Goal: Communication & Community: Answer question/provide support

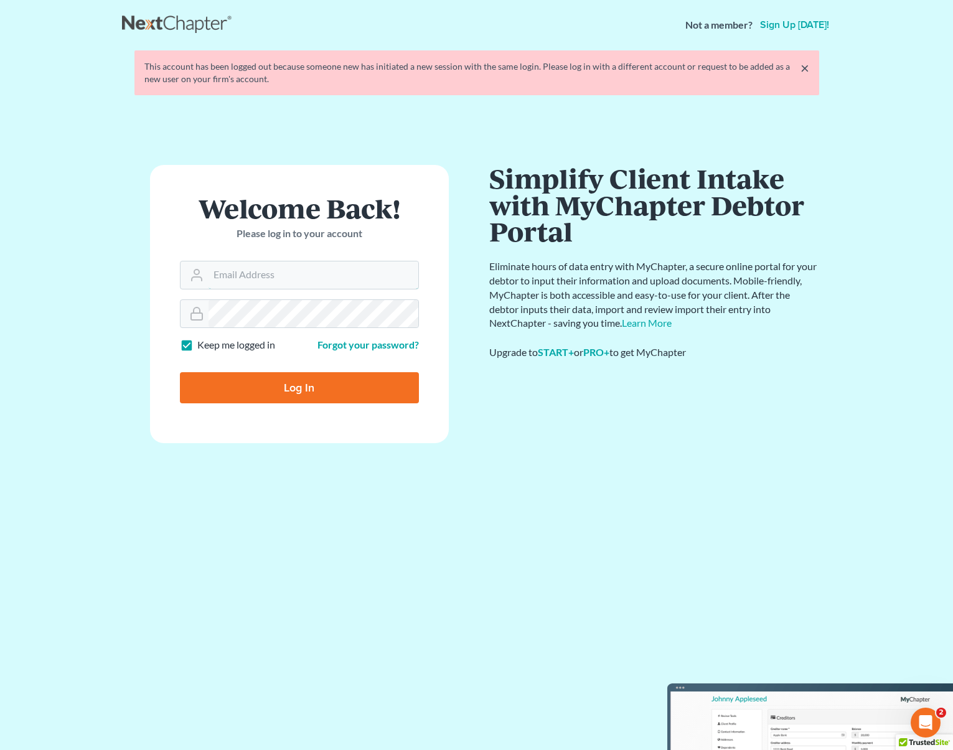
type input "[EMAIL_ADDRESS][DOMAIN_NAME]"
click at [284, 388] on input "Log In" at bounding box center [299, 387] width 239 height 31
type input "Thinking..."
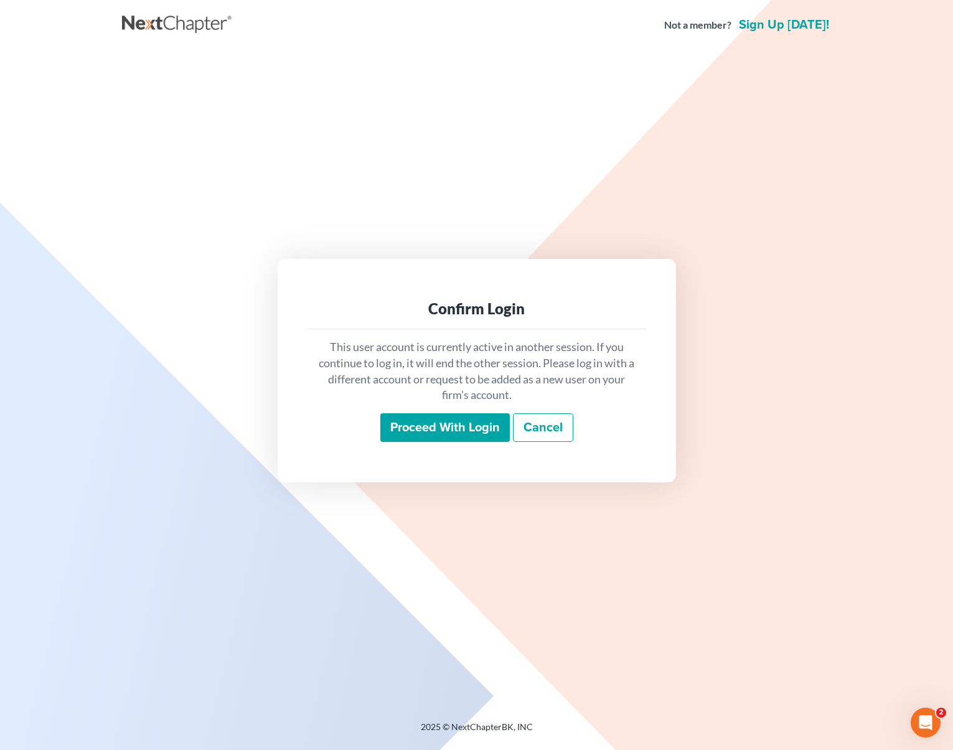
click at [458, 433] on input "Proceed with login" at bounding box center [444, 427] width 129 height 29
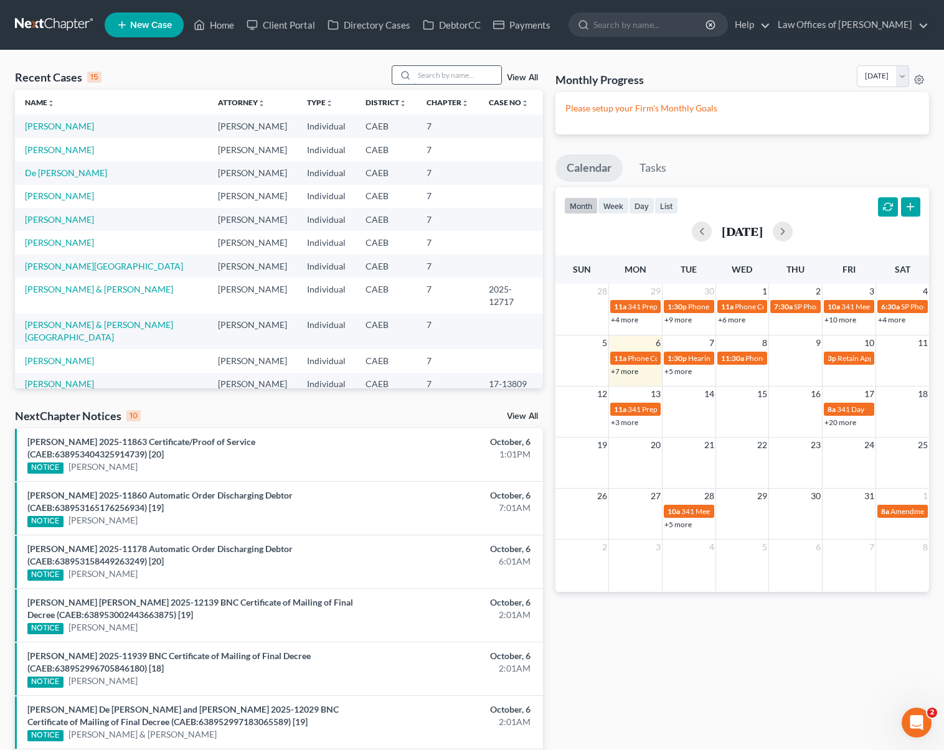
click at [438, 74] on input "search" at bounding box center [457, 75] width 87 height 18
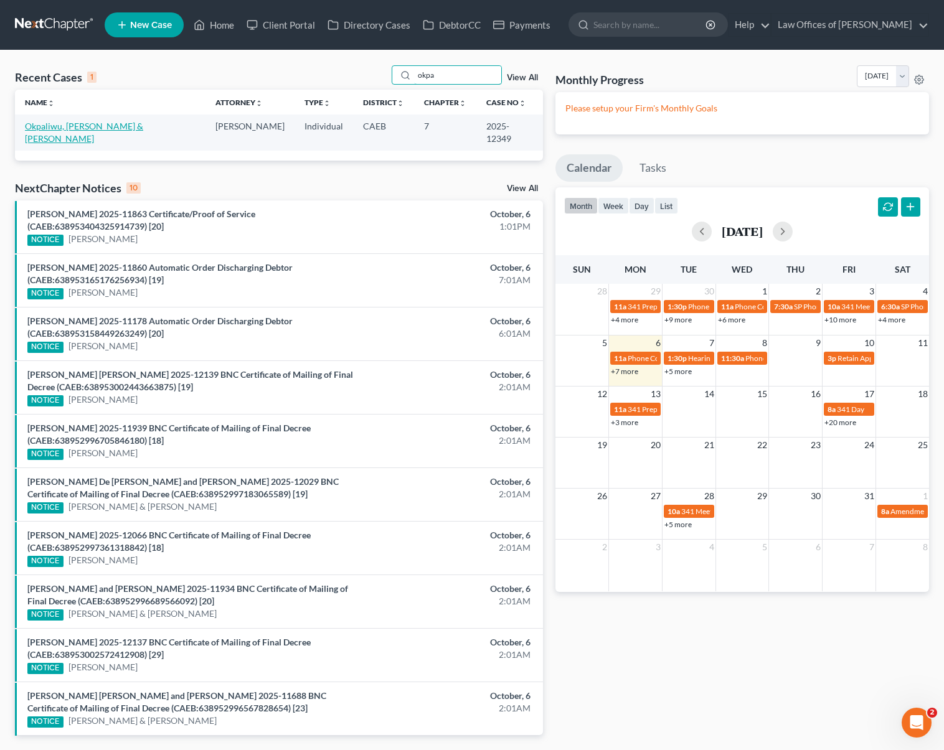
type input "okpa"
click at [107, 129] on link "Okpaliwu, [PERSON_NAME] & [PERSON_NAME]" at bounding box center [84, 132] width 118 height 23
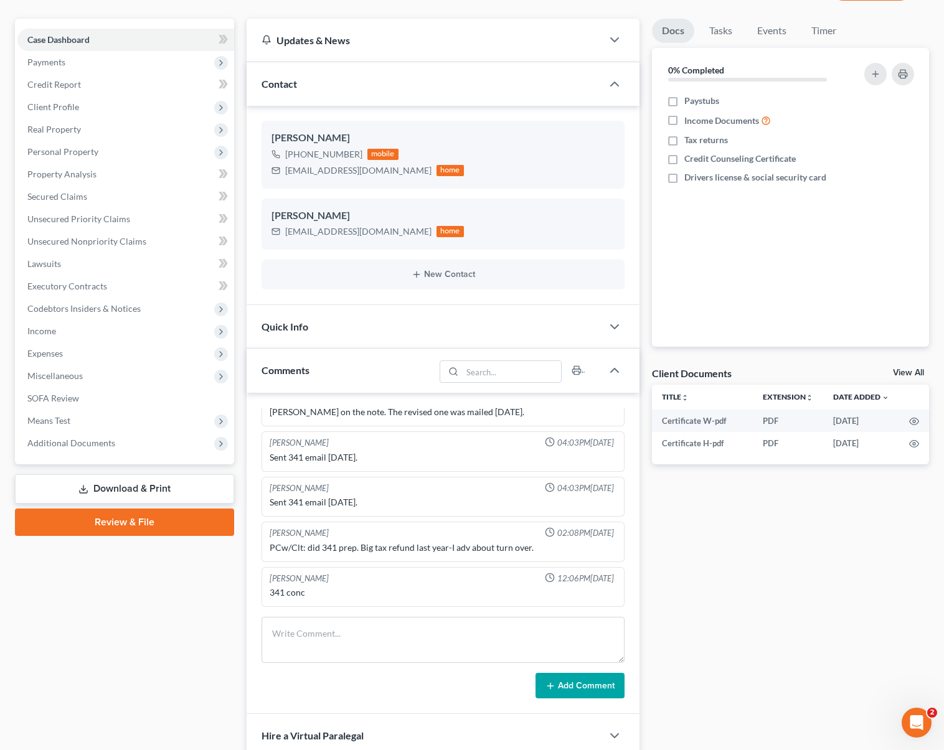
scroll to position [16, 0]
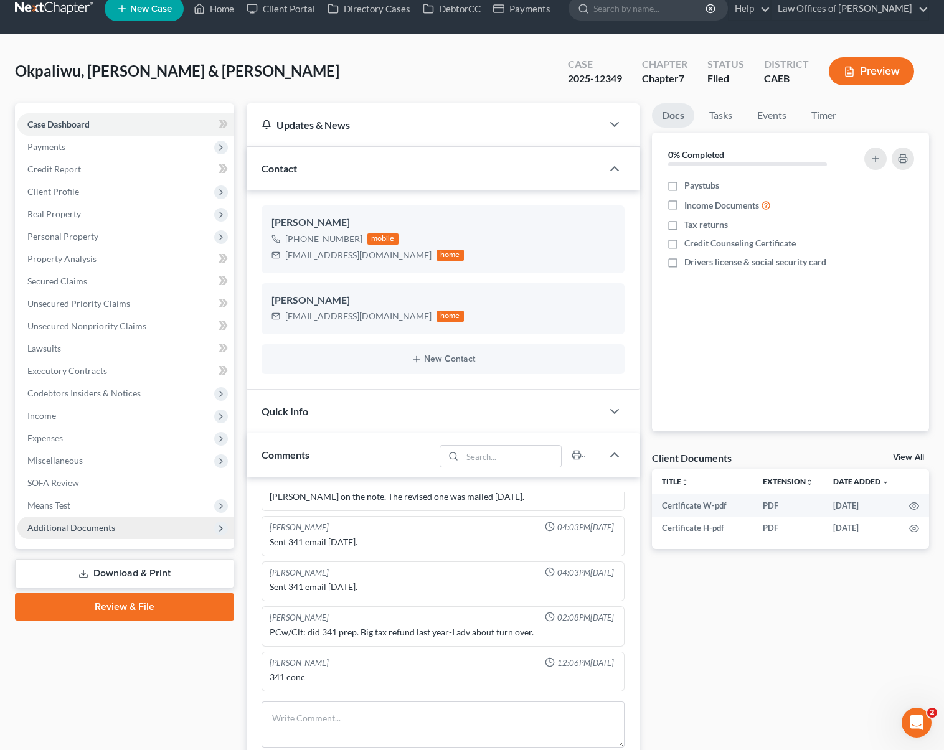
click at [109, 523] on span "Additional Documents" at bounding box center [71, 527] width 88 height 11
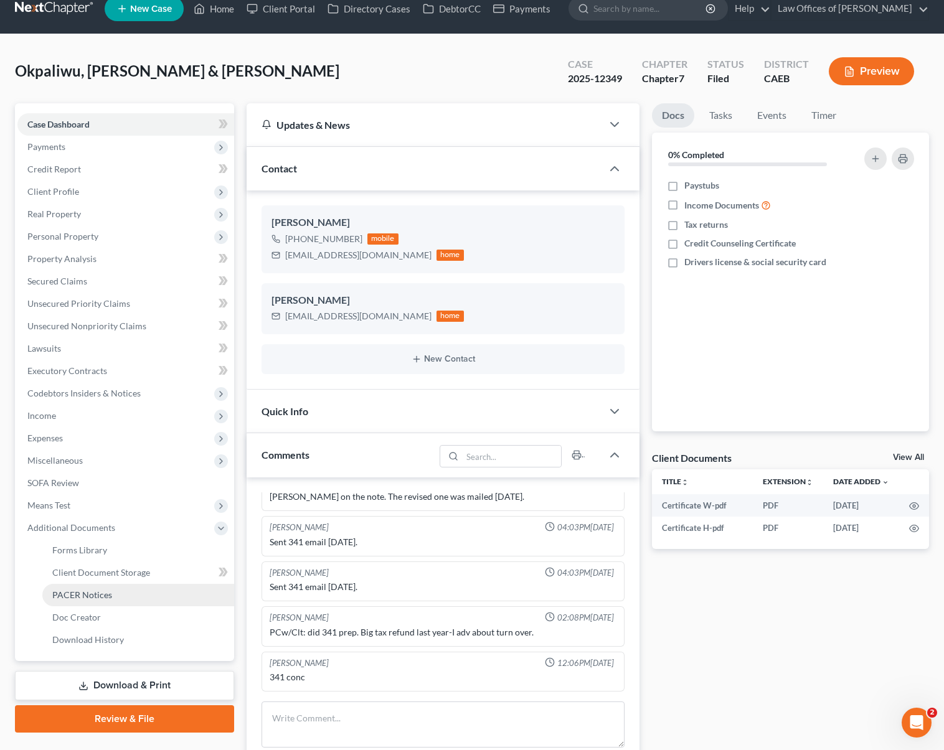
click at [106, 593] on span "PACER Notices" at bounding box center [82, 594] width 60 height 11
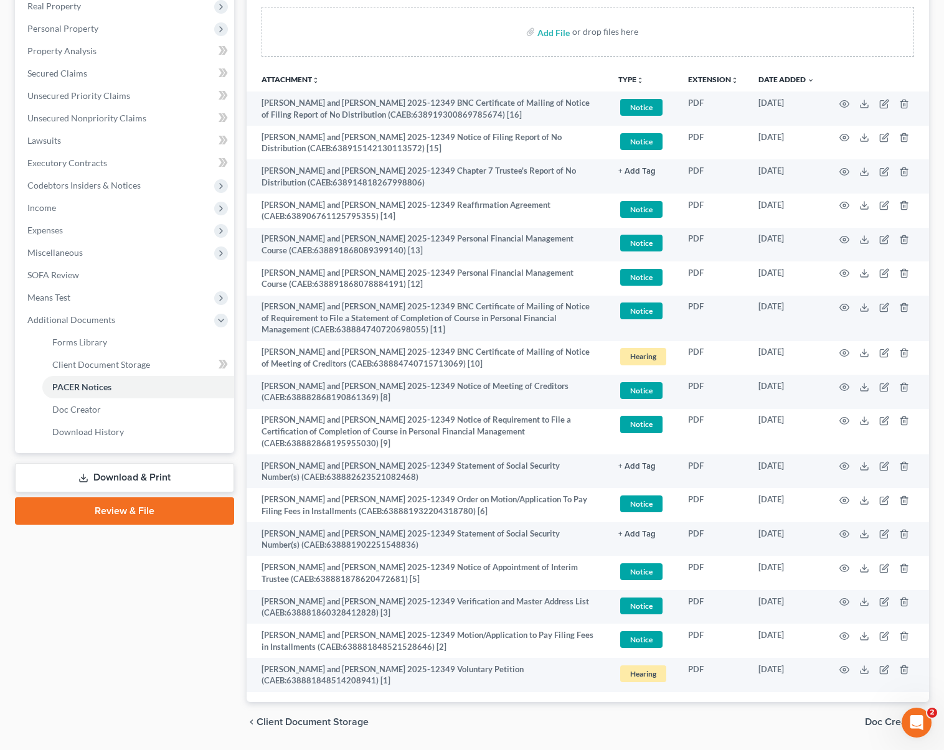
scroll to position [229, 0]
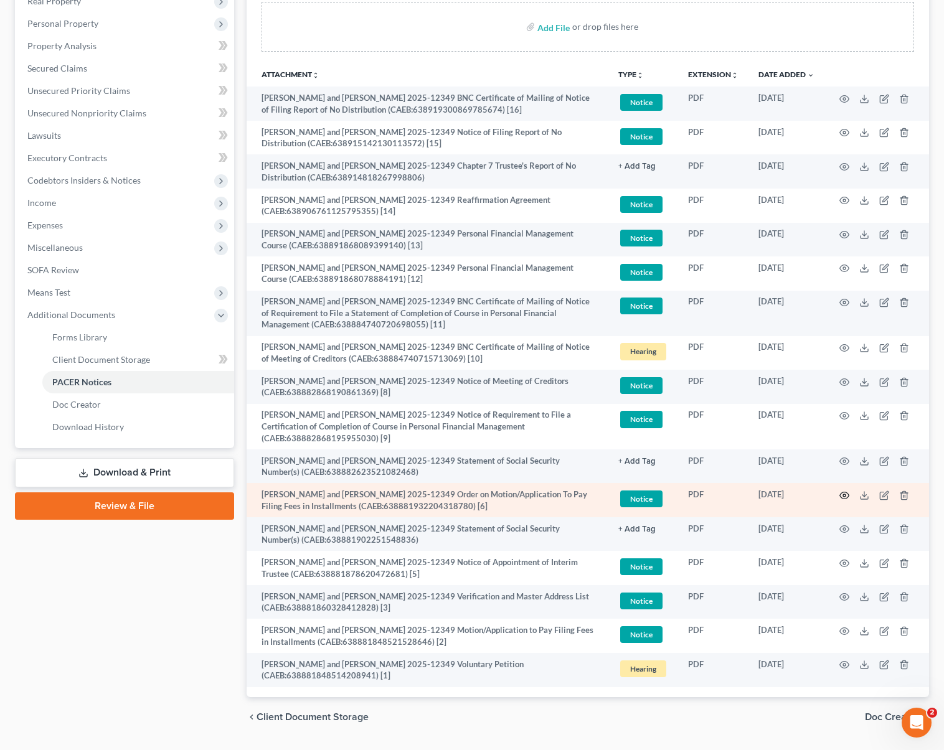
click at [843, 497] on icon "button" at bounding box center [844, 496] width 10 height 10
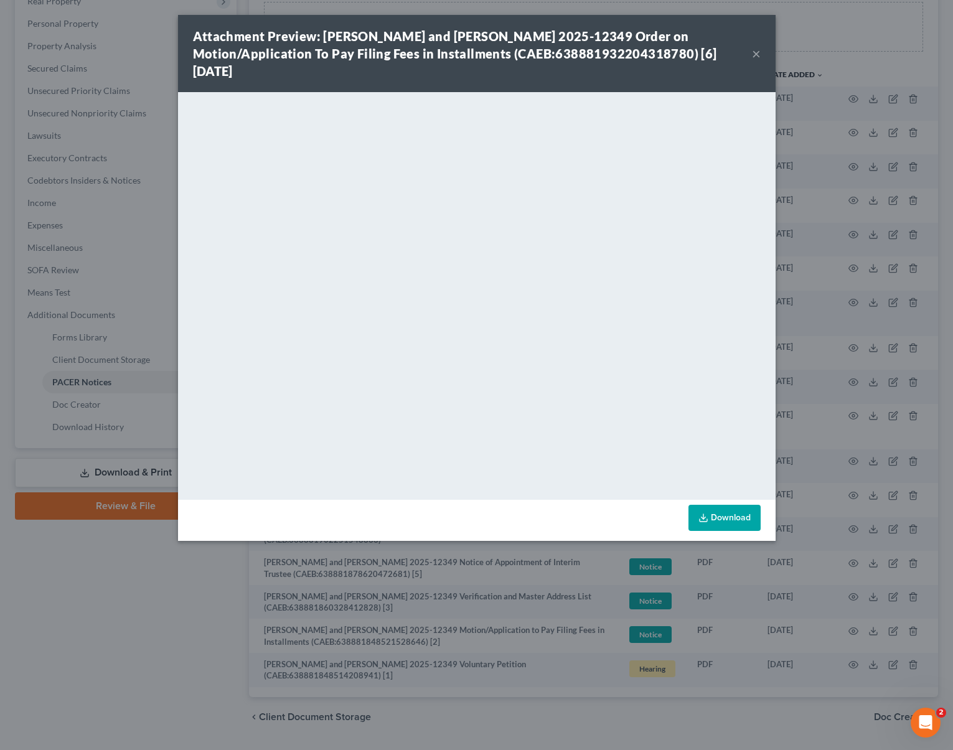
click at [759, 50] on button "×" at bounding box center [756, 53] width 9 height 15
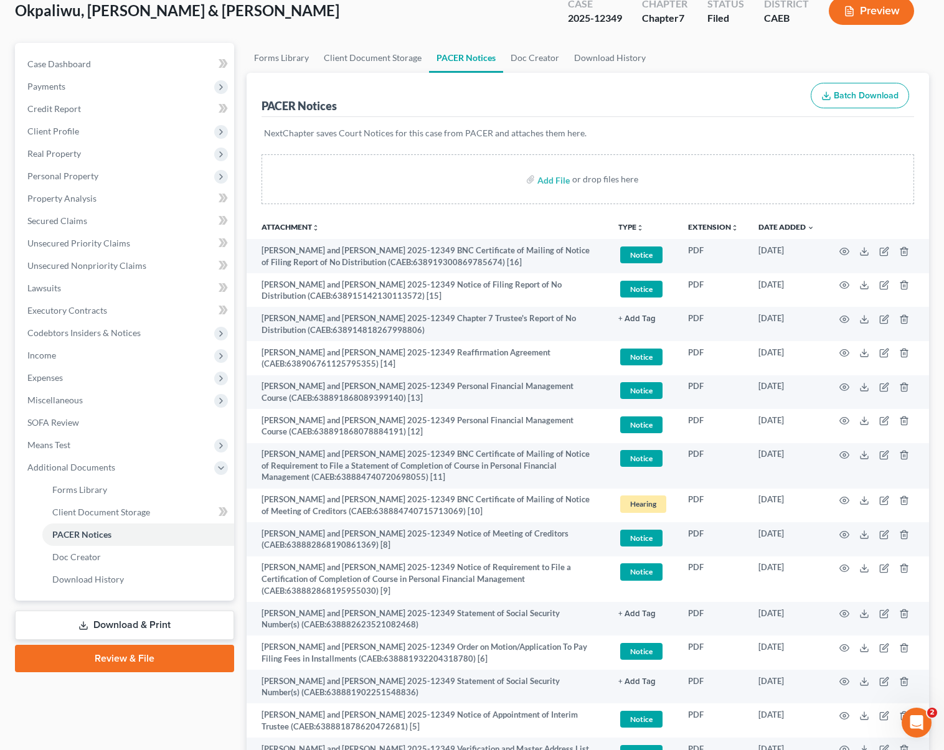
scroll to position [52, 0]
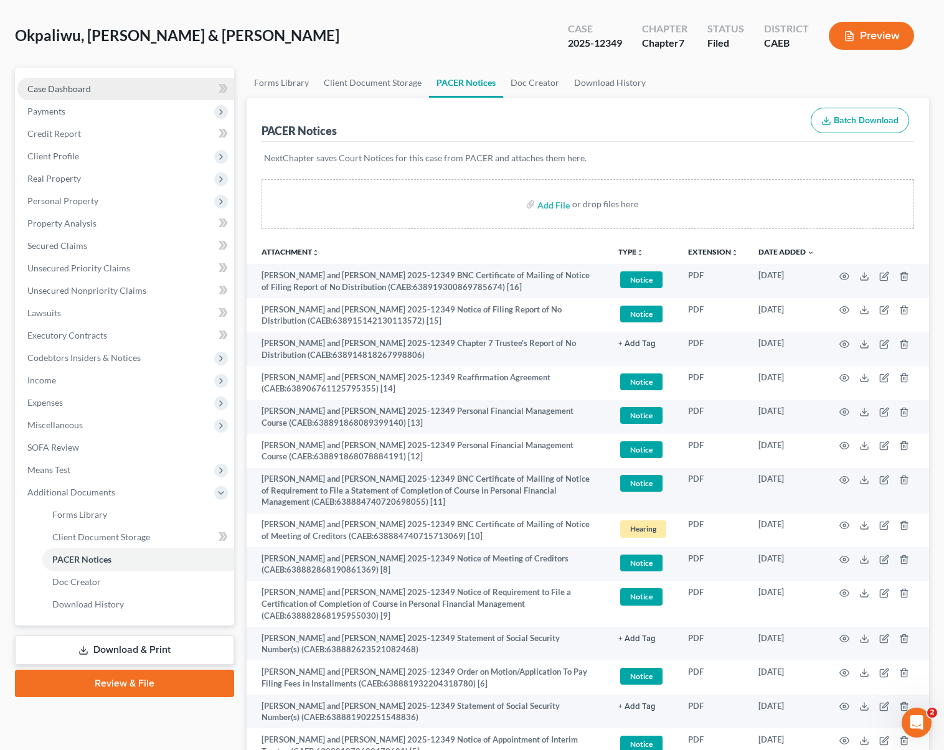
click at [123, 87] on link "Case Dashboard" at bounding box center [125, 89] width 217 height 22
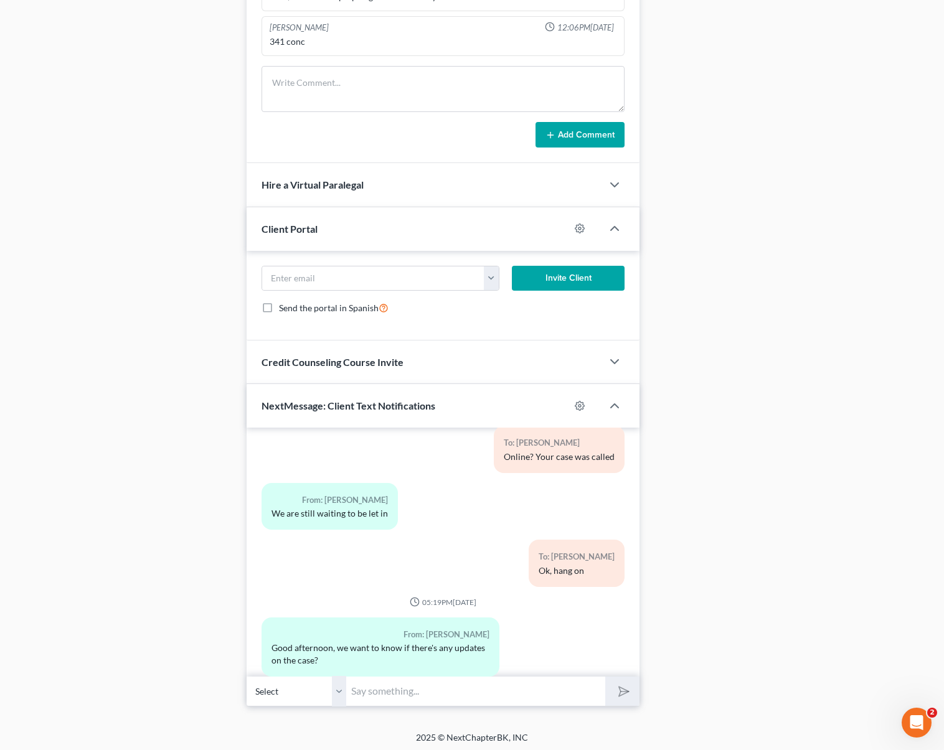
scroll to position [655, 0]
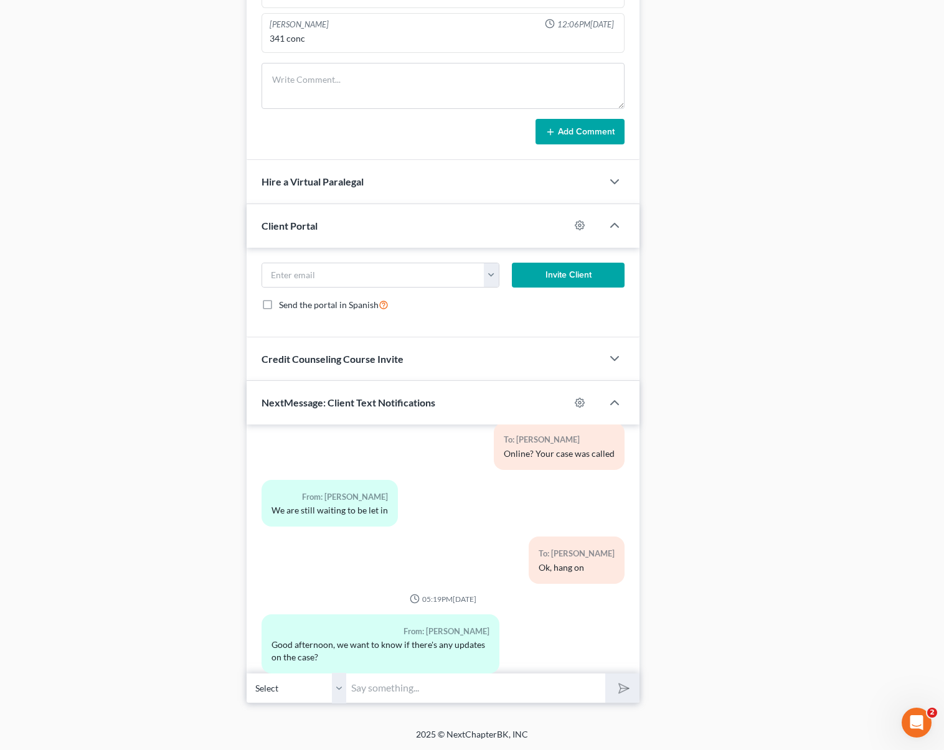
drag, startPoint x: 950, startPoint y: 371, endPoint x: 5, endPoint y: 10, distance: 1011.5
click at [418, 689] on input "text" at bounding box center [475, 688] width 259 height 31
type input "Hi. Just waiting on the order of discharge which will take place on or around […"
click at [605, 674] on button "submit" at bounding box center [622, 688] width 34 height 29
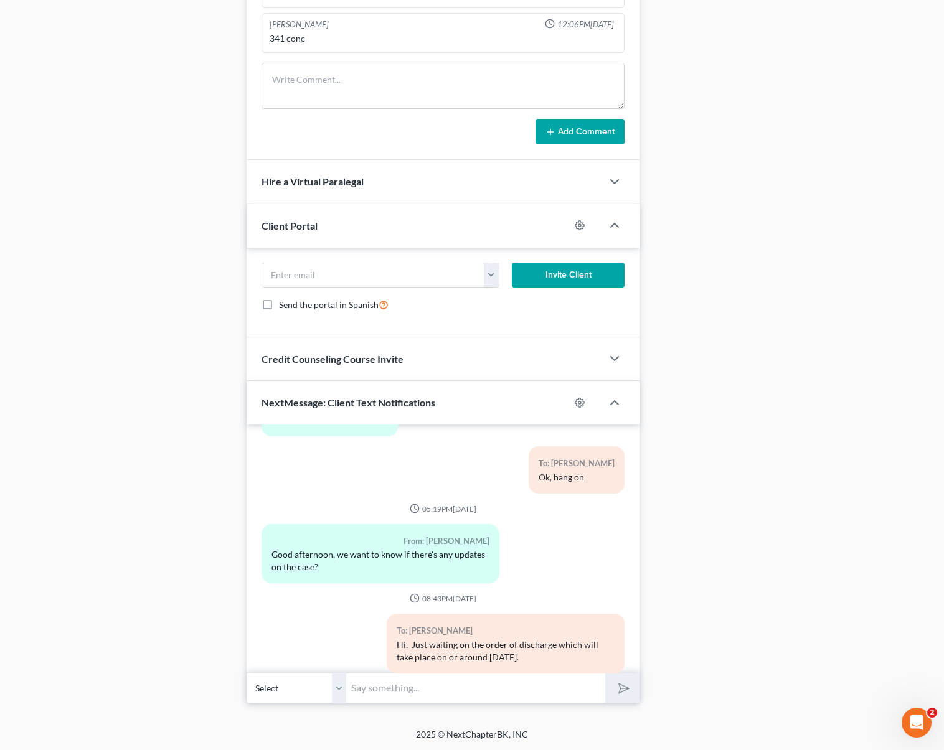
scroll to position [6817, 0]
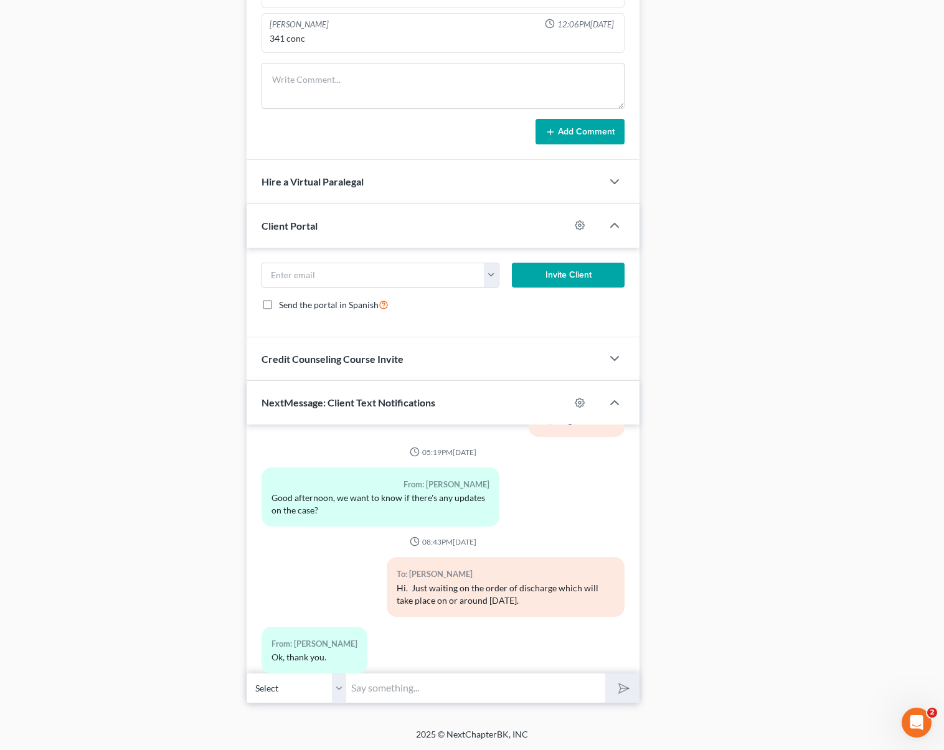
click at [416, 685] on input "text" at bounding box center [475, 688] width 259 height 31
type input "Sure."
click at [605, 674] on button "submit" at bounding box center [622, 688] width 34 height 29
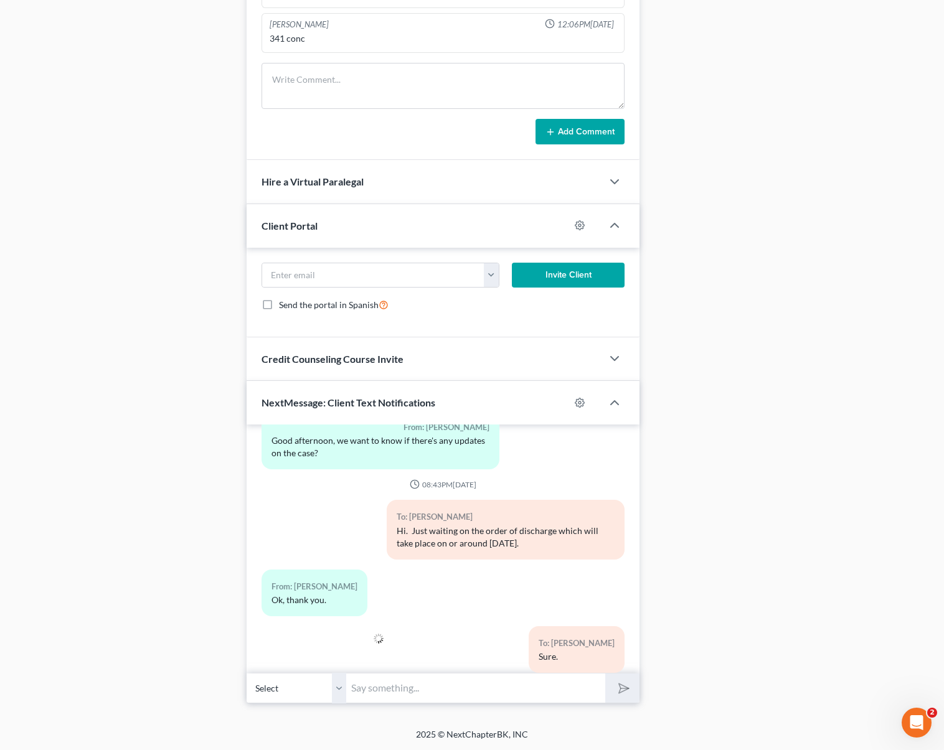
click at [352, 632] on div at bounding box center [317, 654] width 125 height 57
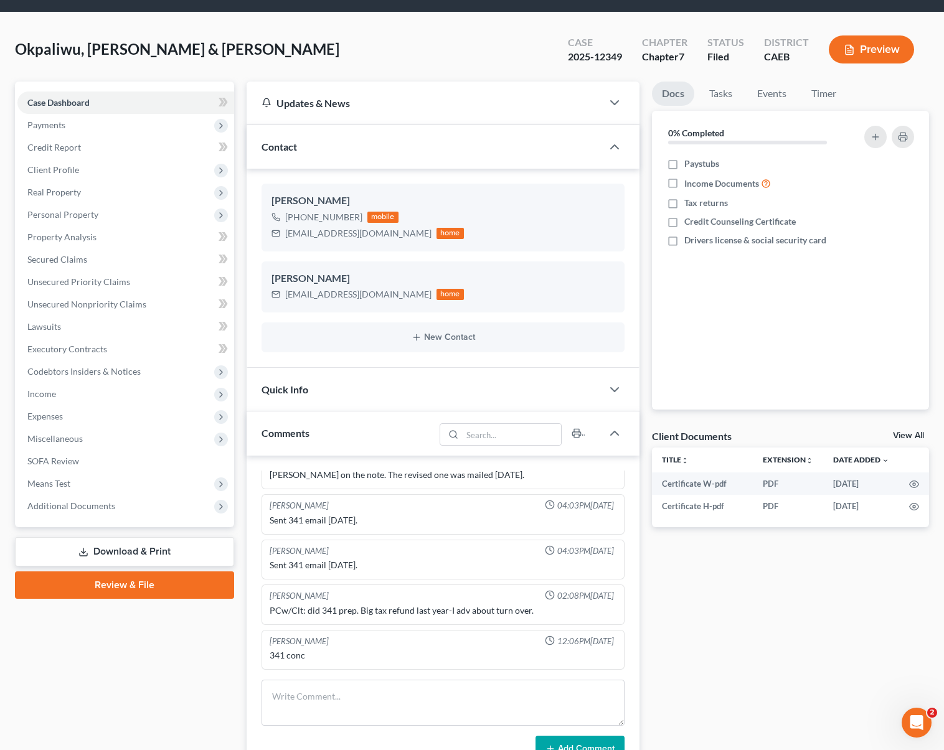
scroll to position [0, 0]
